Goal: Information Seeking & Learning: Understand process/instructions

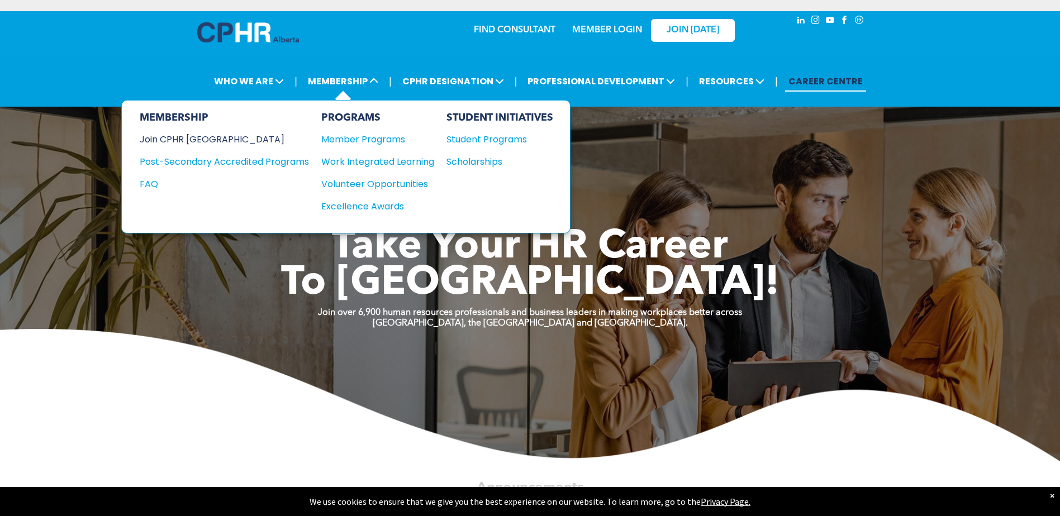
click at [165, 138] on div "Join CPHR [GEOGRAPHIC_DATA]" at bounding box center [216, 139] width 153 height 14
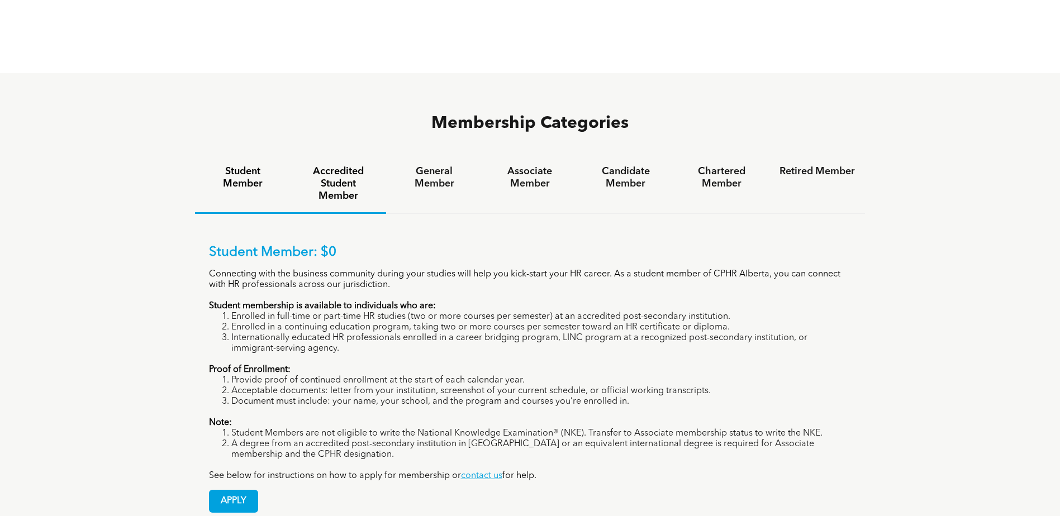
scroll to position [726, 0]
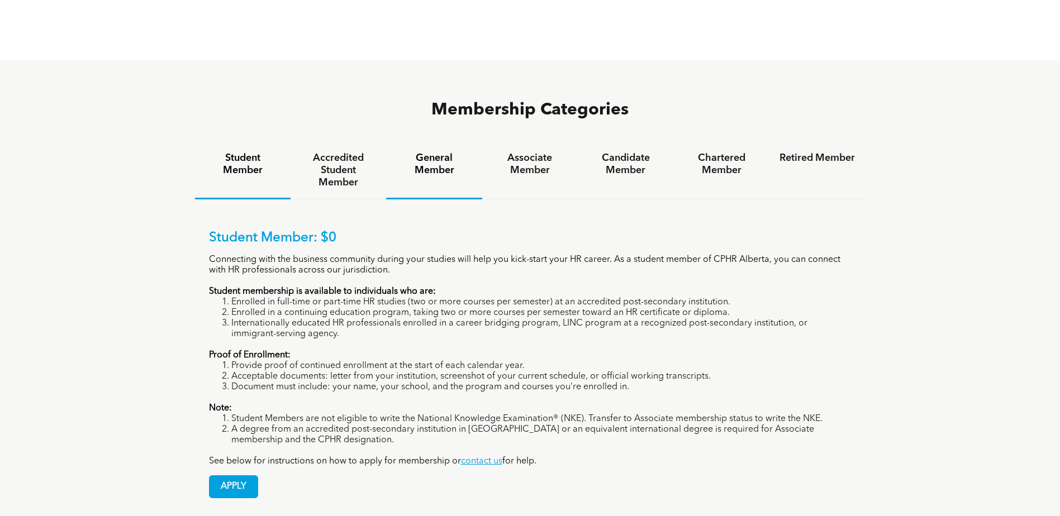
click at [431, 152] on h4 "General Member" at bounding box center [433, 164] width 75 height 25
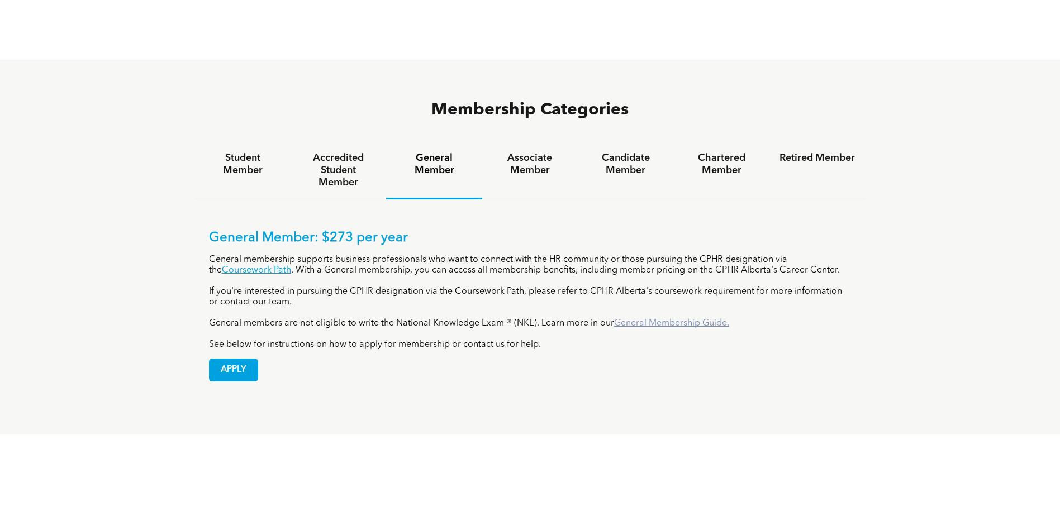
click at [670, 319] on link "General Membership Guide." at bounding box center [671, 323] width 115 height 9
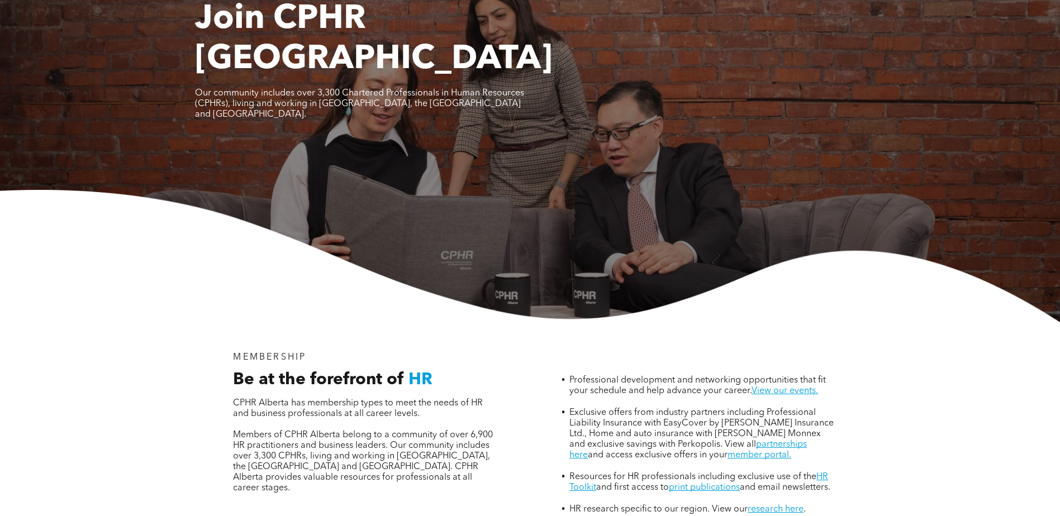
scroll to position [0, 0]
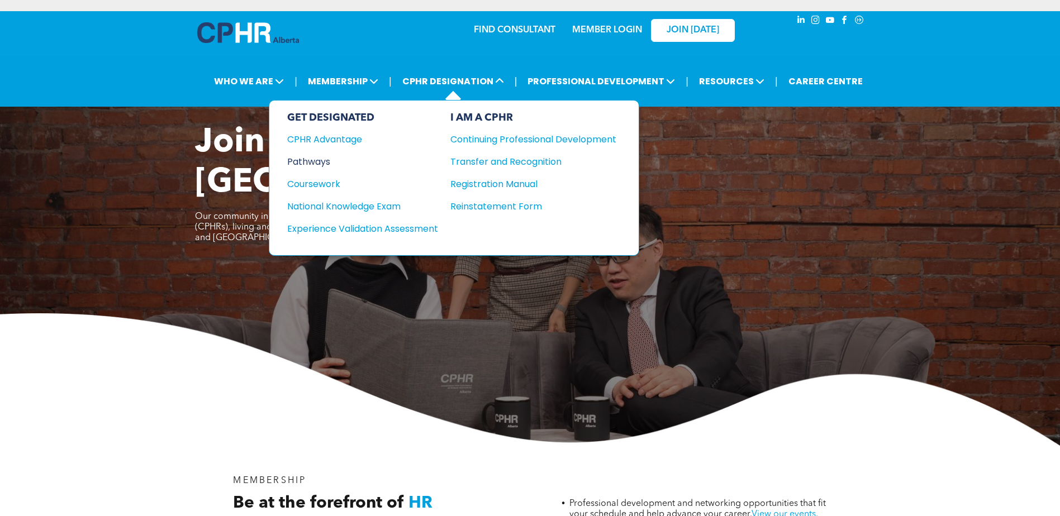
click at [316, 161] on div "Pathways" at bounding box center [355, 162] width 136 height 14
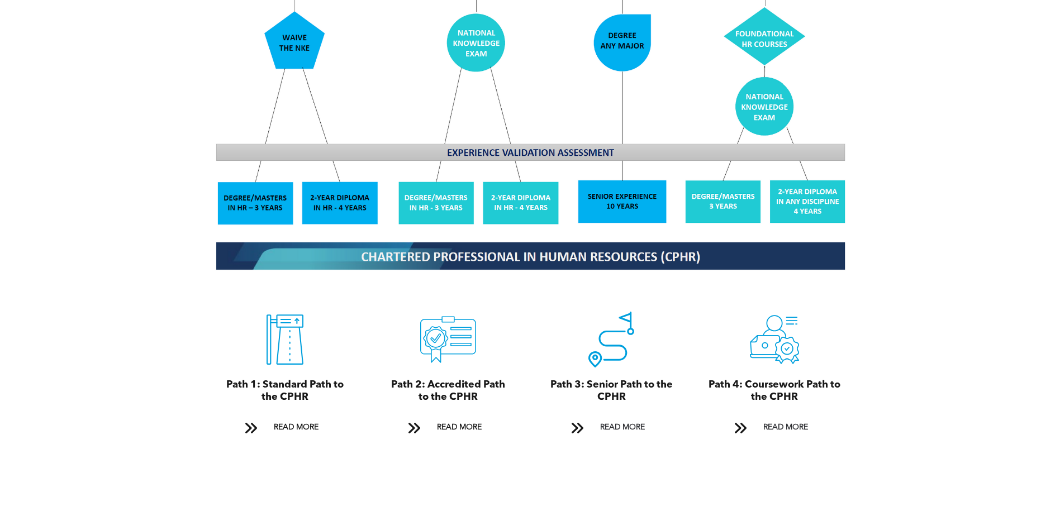
scroll to position [1061, 0]
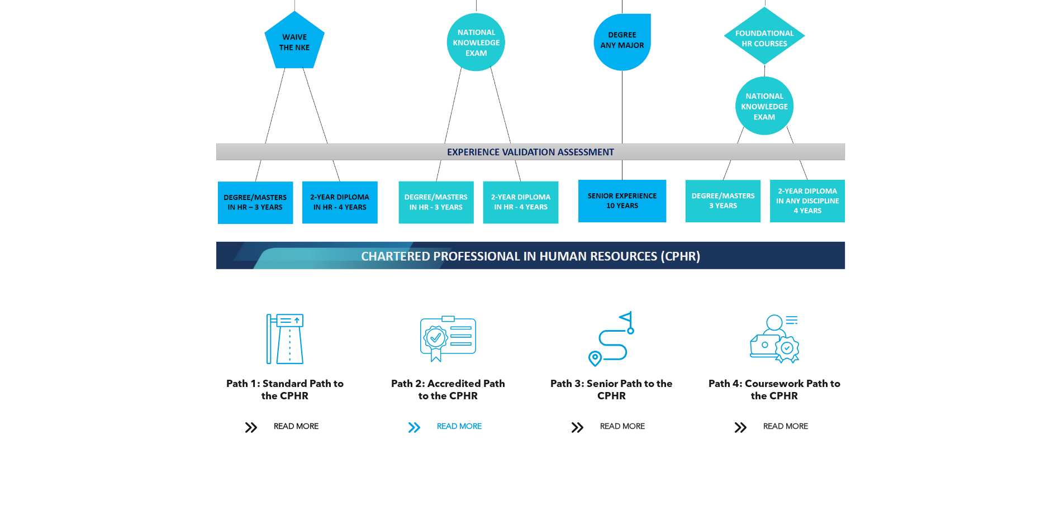
click at [430, 417] on link "READ MORE" at bounding box center [448, 427] width 96 height 21
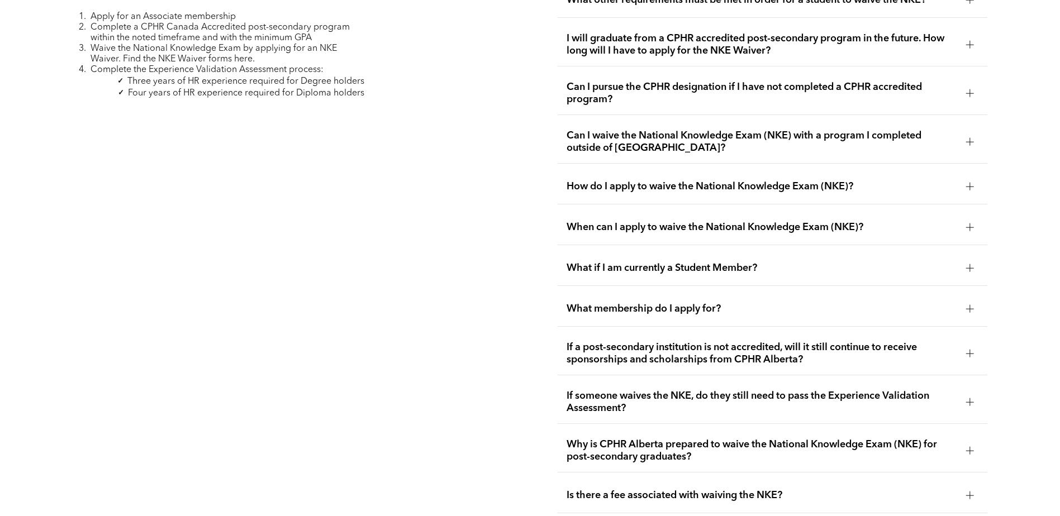
scroll to position [1881, 0]
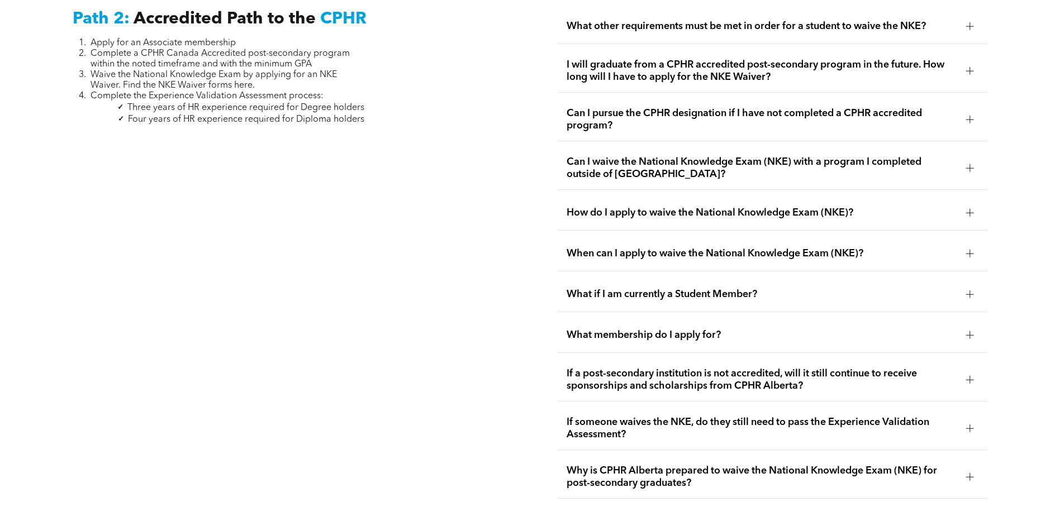
click at [628, 207] on span "How do I apply to waive the National Knowledge Exam (NKE)?" at bounding box center [761, 213] width 391 height 12
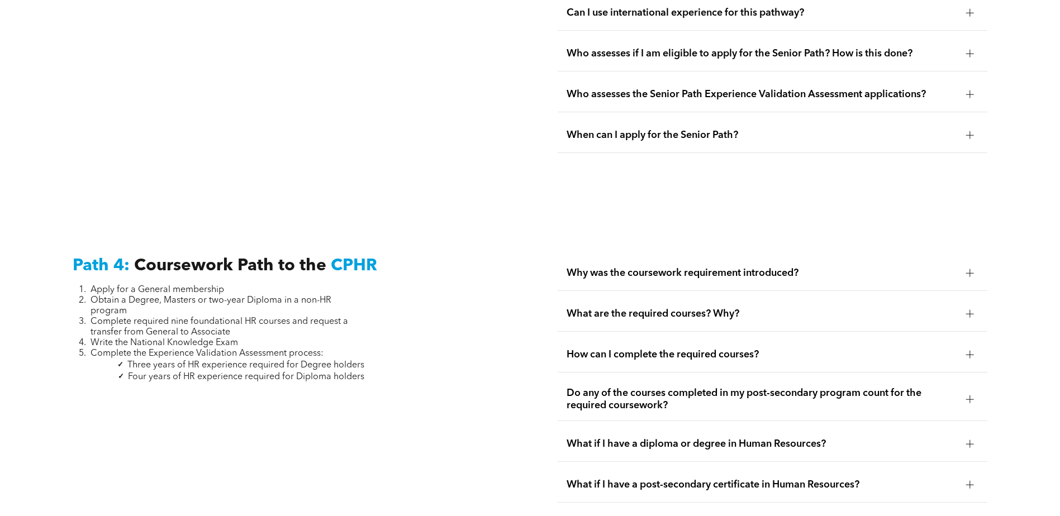
scroll to position [3389, 0]
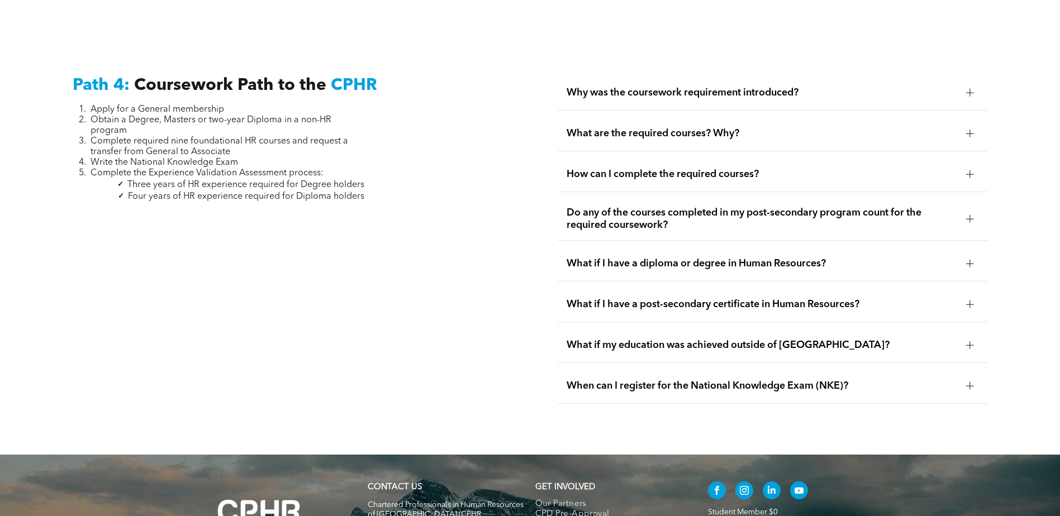
click at [727, 298] on span "What if I have a post-secondary certificate in Human Resources?" at bounding box center [761, 304] width 391 height 12
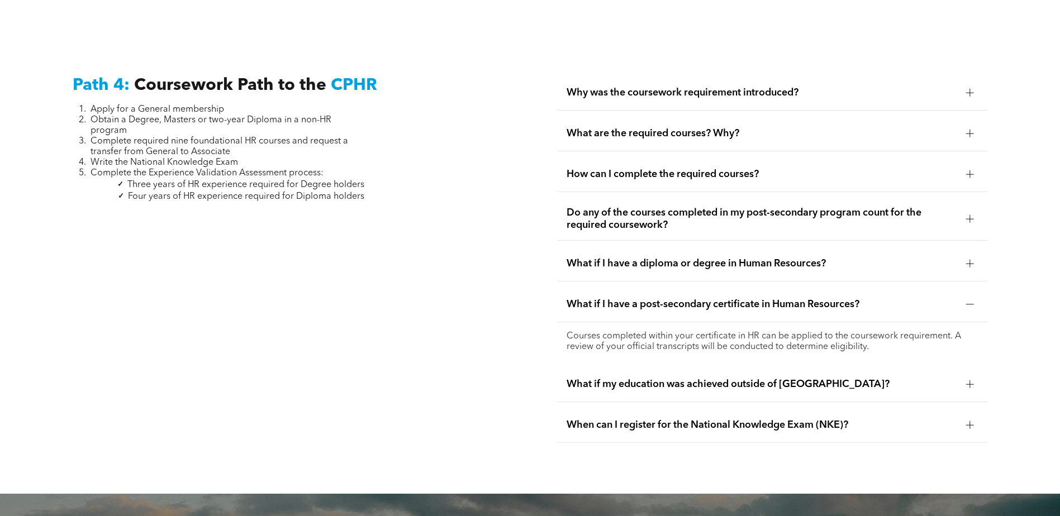
click at [694, 246] on div "What if I have a diploma or degree in Human Resources?" at bounding box center [773, 263] width 430 height 35
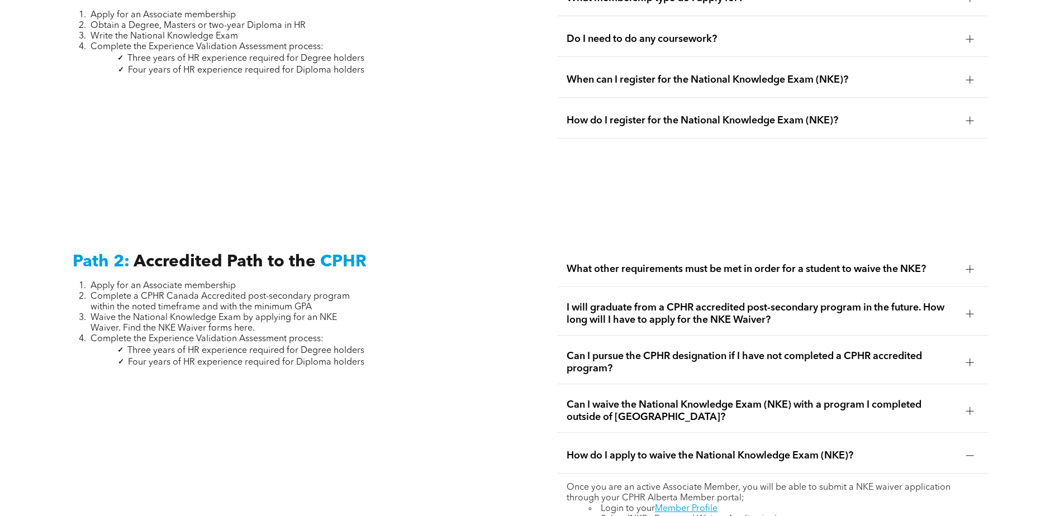
scroll to position [1658, 0]
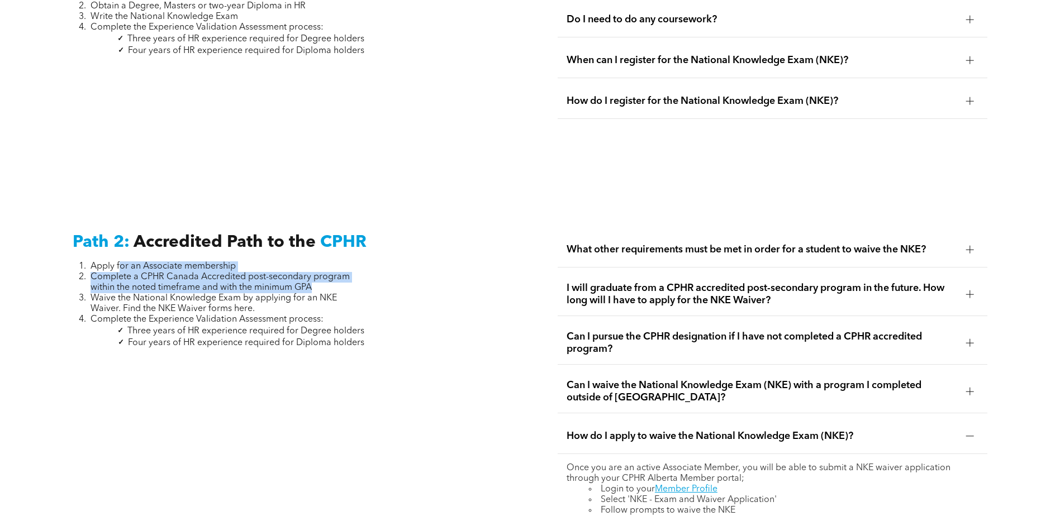
drag, startPoint x: 120, startPoint y: 257, endPoint x: 338, endPoint y: 270, distance: 218.3
click at [338, 270] on ol "Apply for an Associate membership Complete a CPHR Canada Accredited post-second…" at bounding box center [219, 293] width 292 height 64
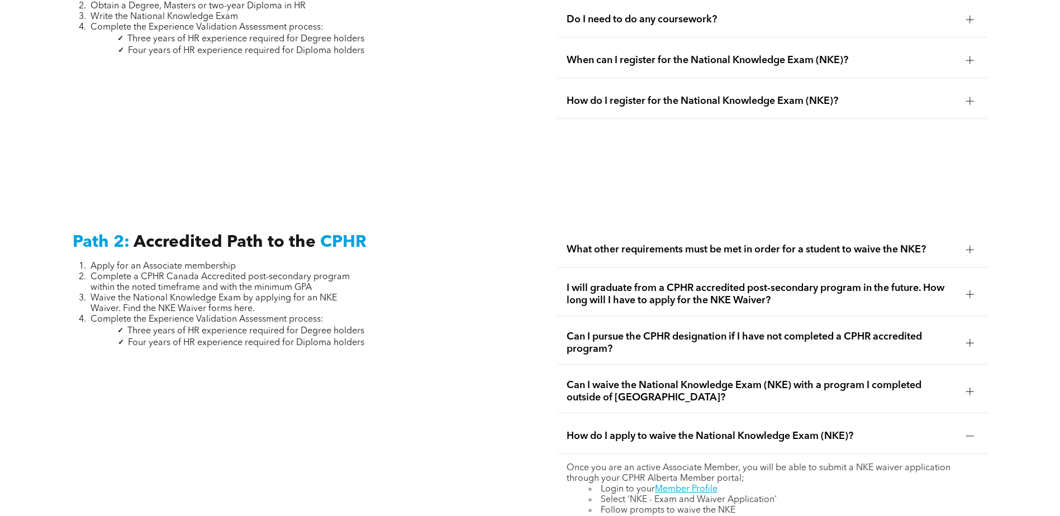
click at [294, 315] on span "Complete the Experience Validation Assessment process:" at bounding box center [207, 319] width 233 height 9
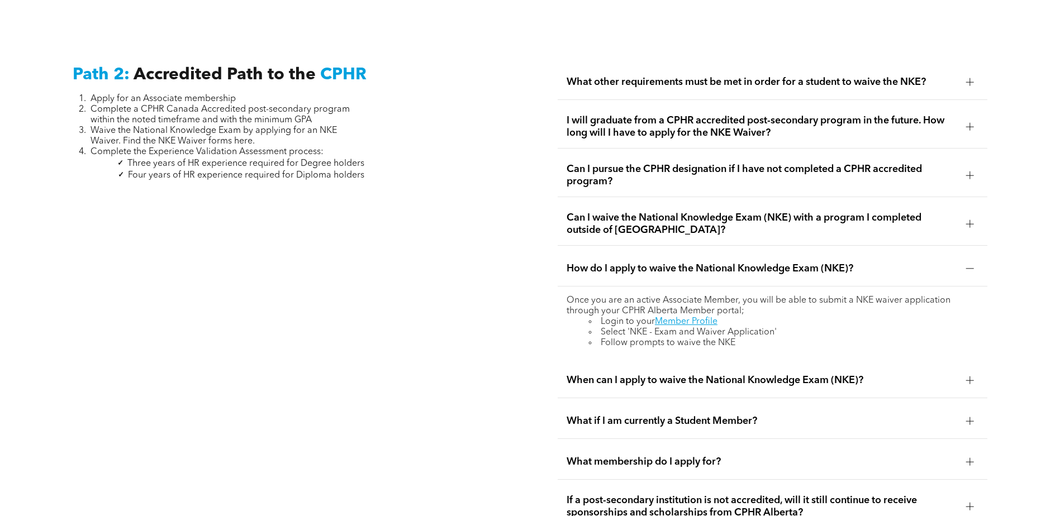
scroll to position [1881, 0]
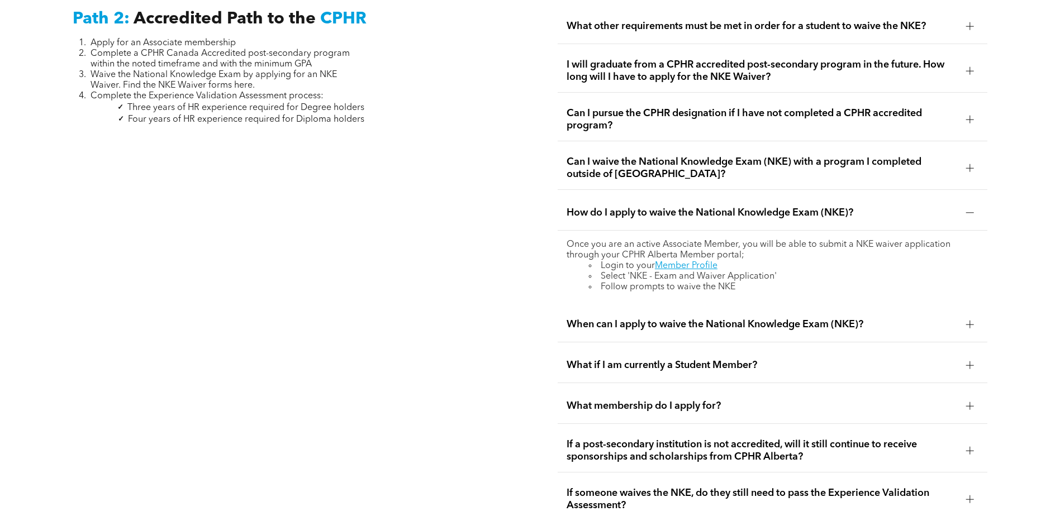
click at [796, 441] on span "If a post-secondary institution is not accredited, will it still continue to re…" at bounding box center [761, 451] width 391 height 25
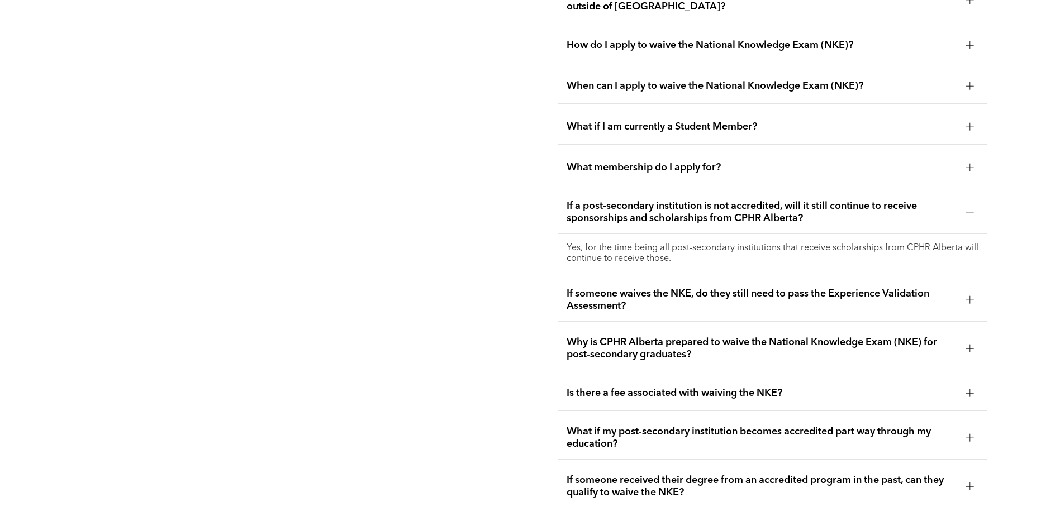
scroll to position [0, 0]
